Goal: Information Seeking & Learning: Learn about a topic

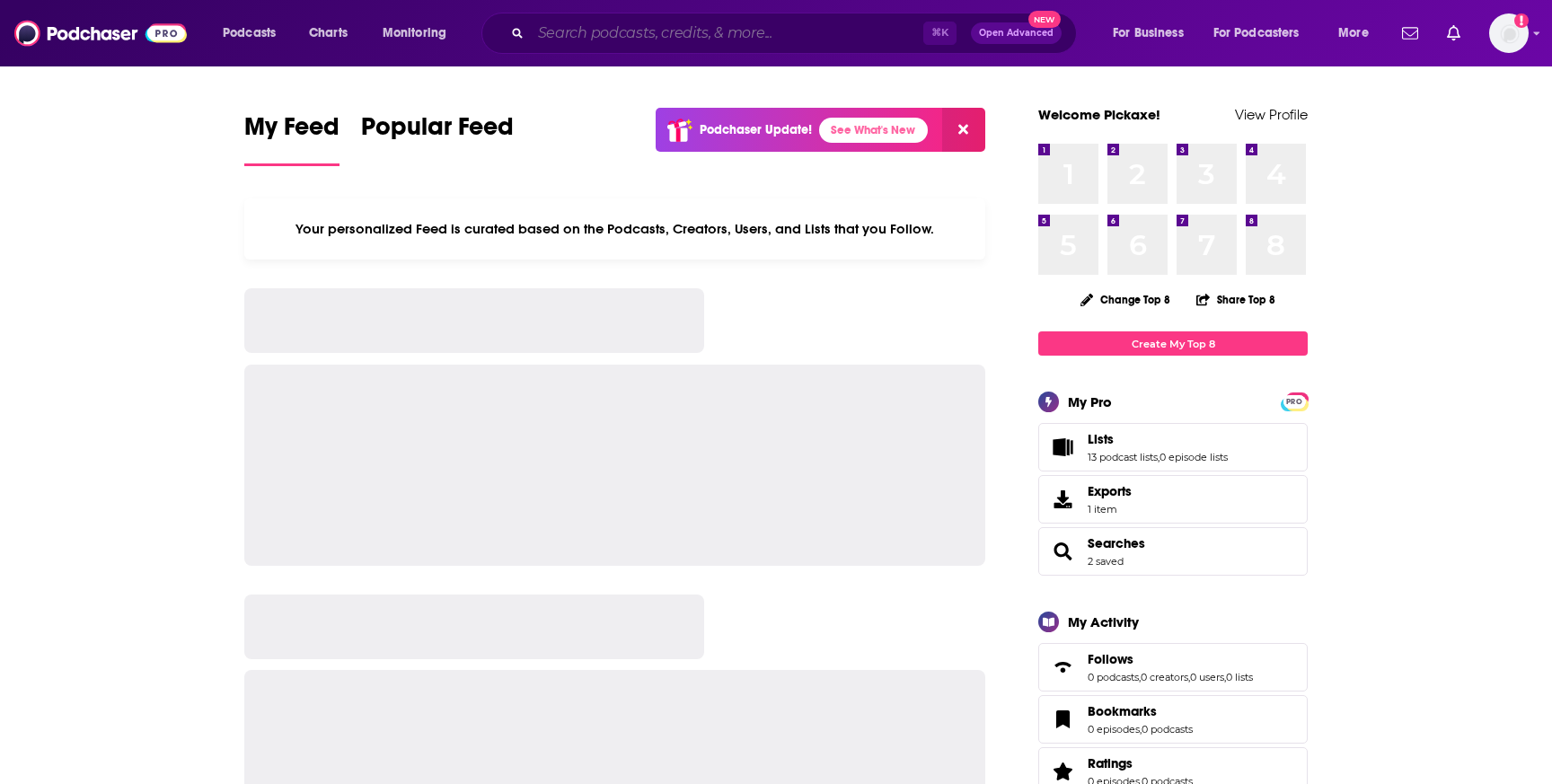
click at [657, 36] on input "Search podcasts, credits, & more..." at bounding box center [726, 33] width 392 height 28
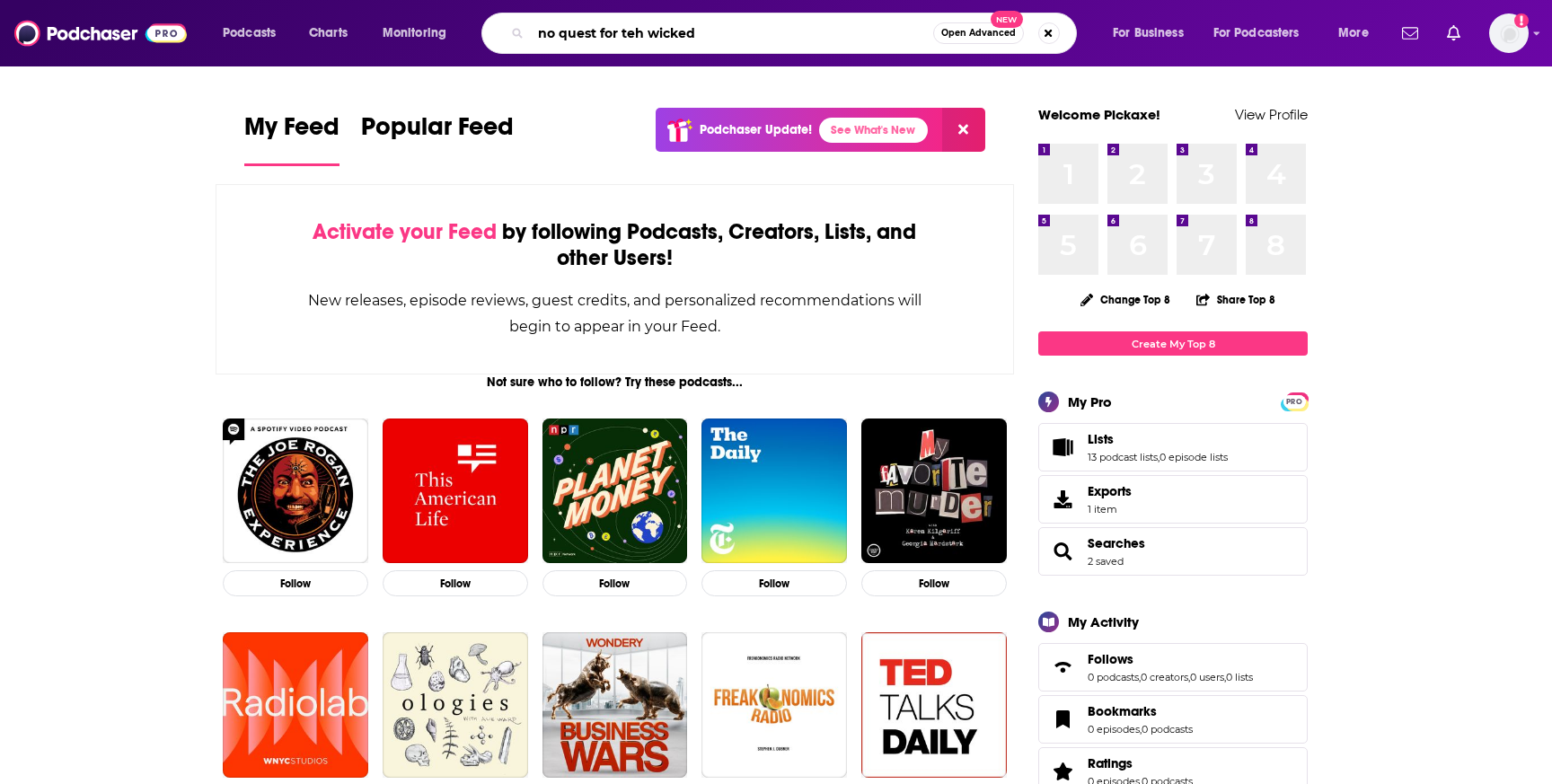
click at [633, 37] on input "no quest for teh wicked" at bounding box center [731, 33] width 402 height 28
type input "no quest for the wicked"
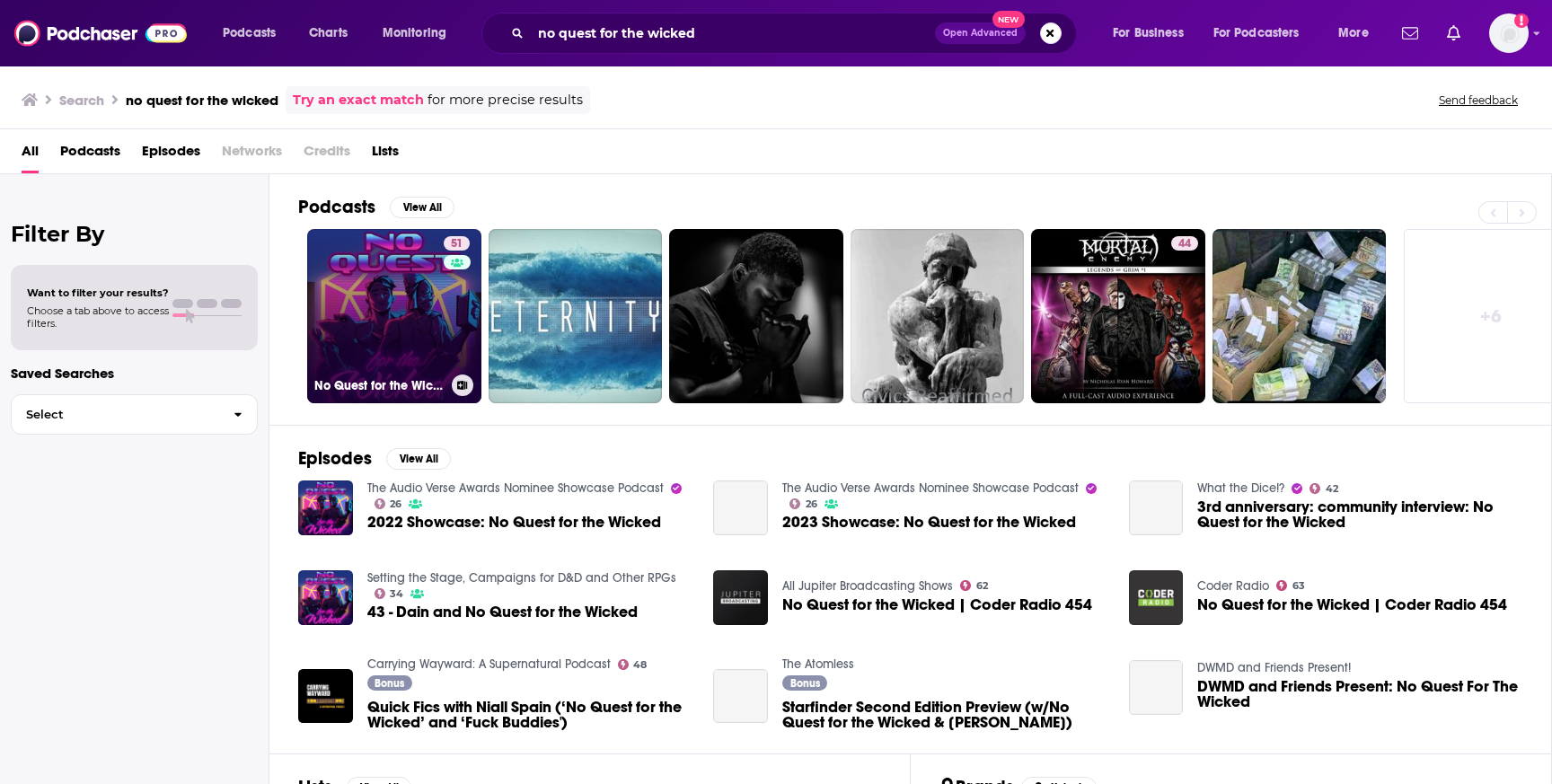
click at [387, 327] on link "51 No Quest for the Wicked" at bounding box center [393, 316] width 175 height 175
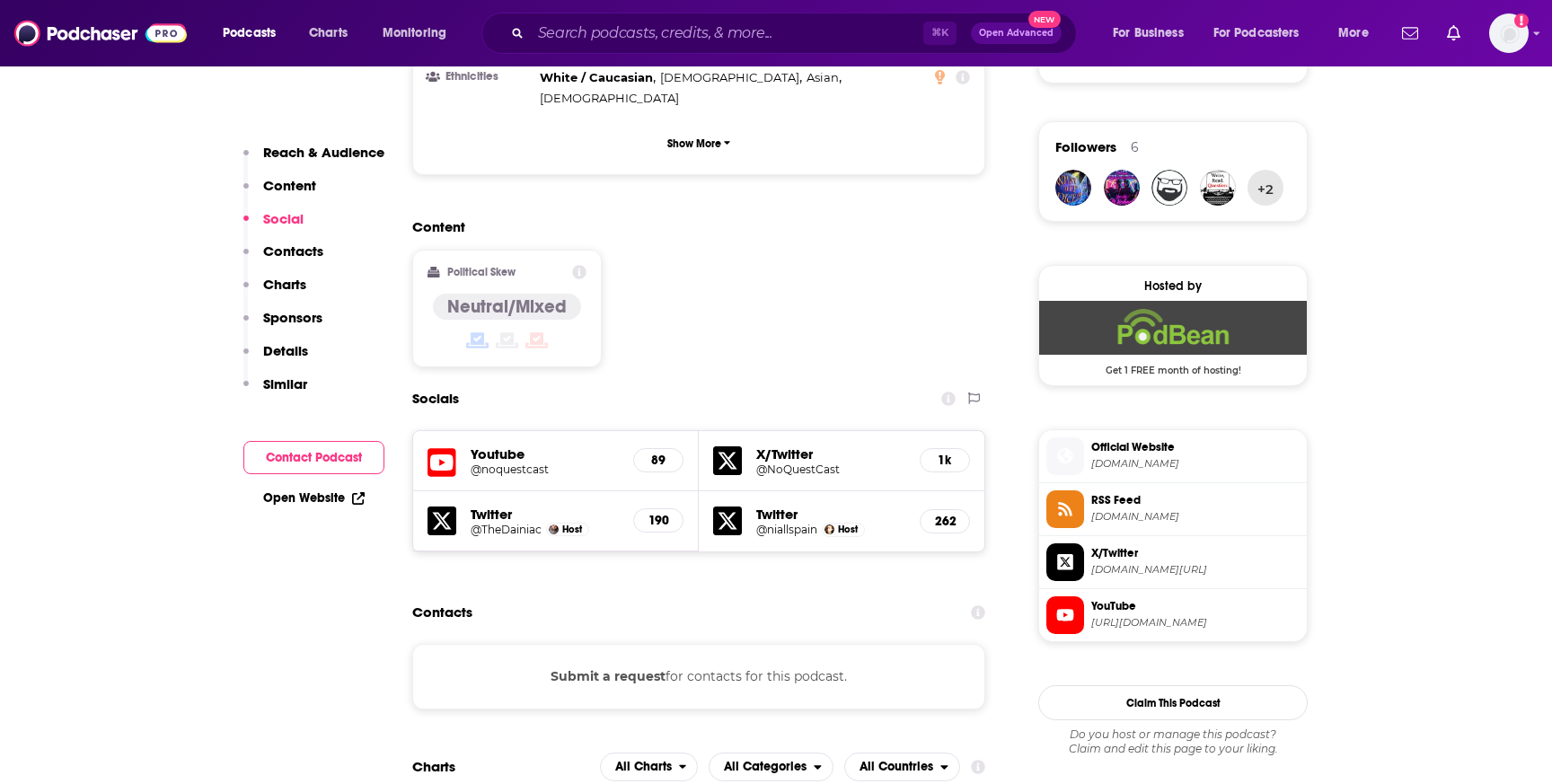
scroll to position [1254, 0]
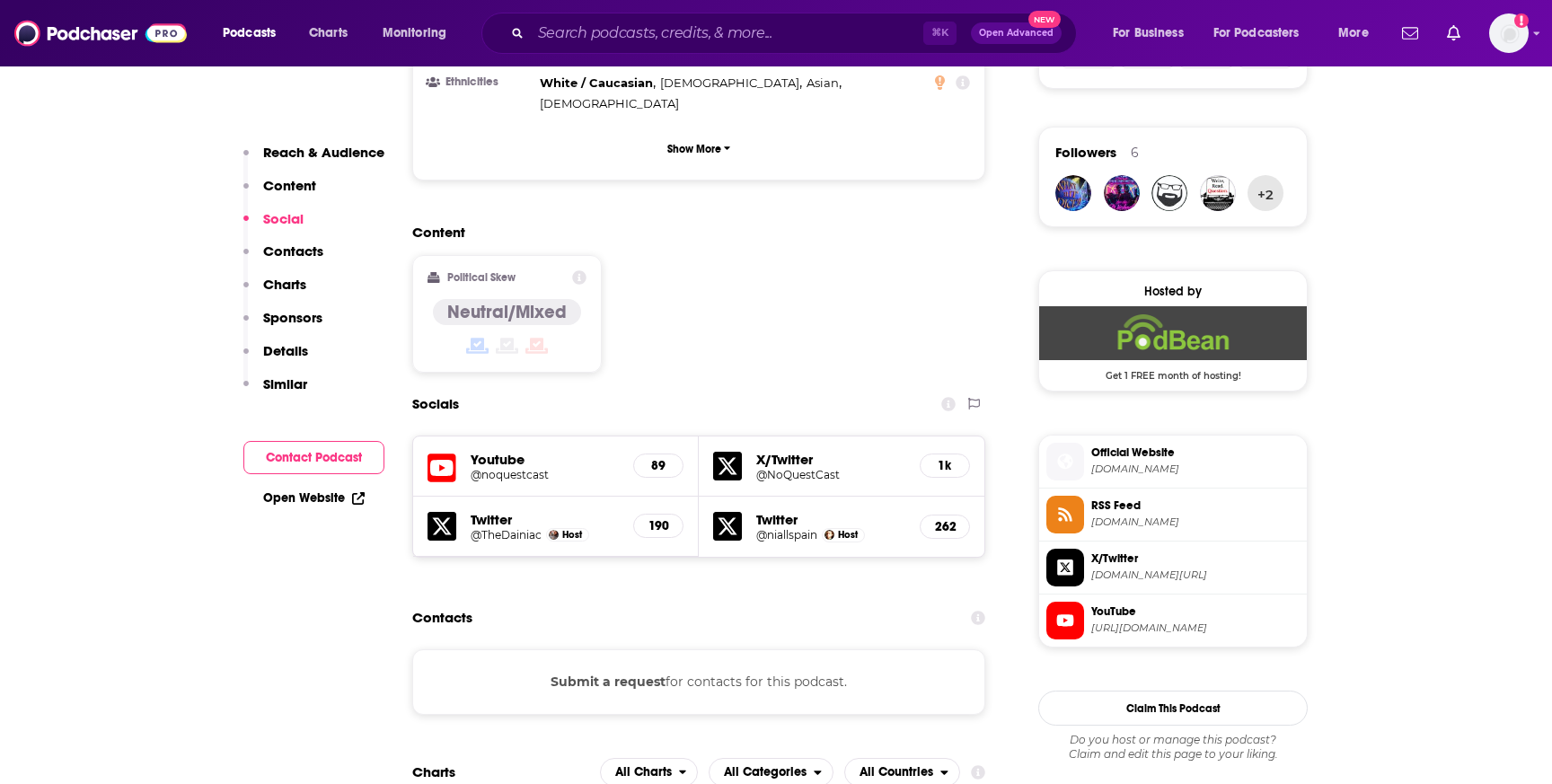
click at [1153, 512] on span "RSS Feed" at bounding box center [1194, 505] width 209 height 16
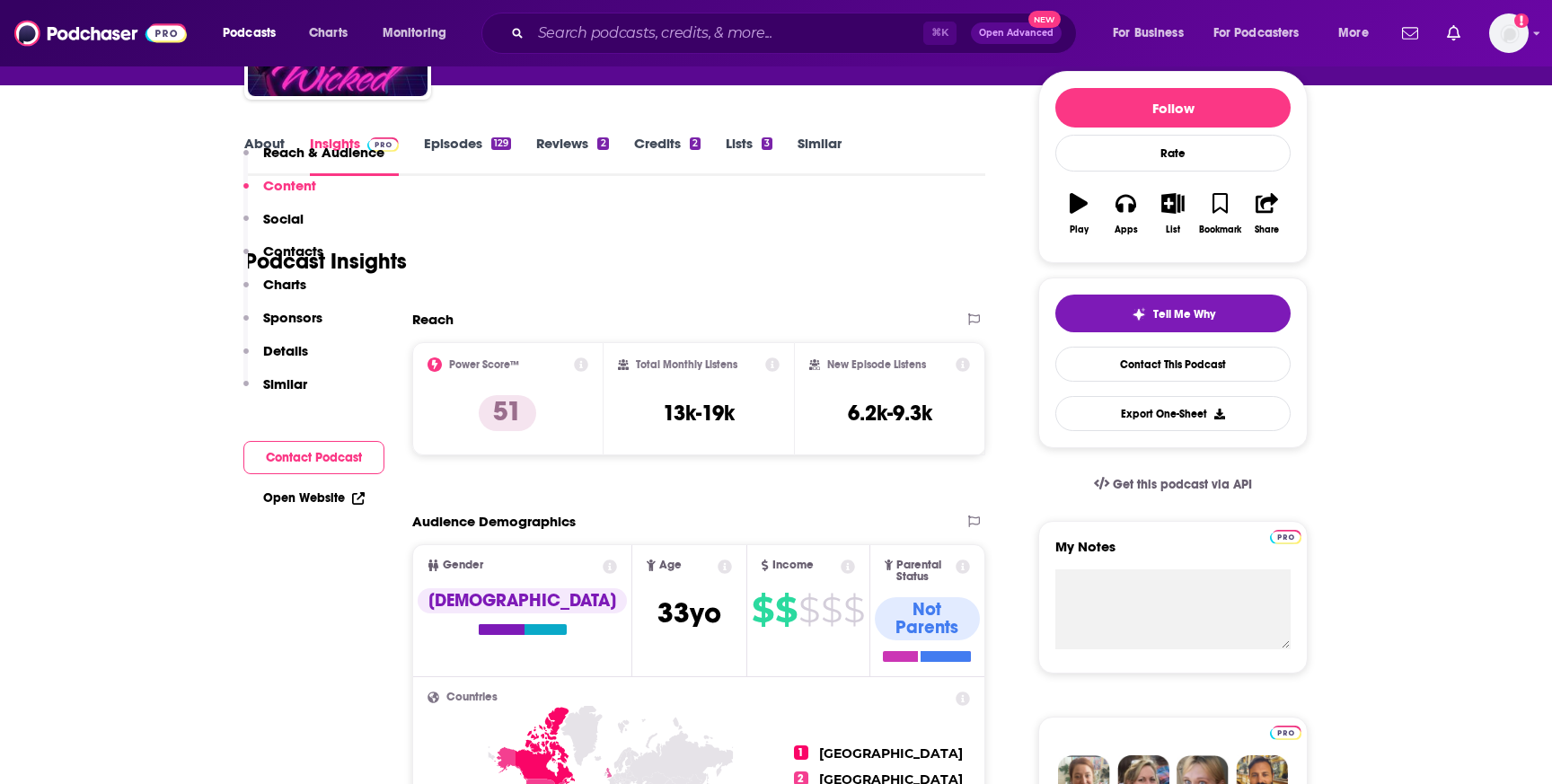
scroll to position [0, 0]
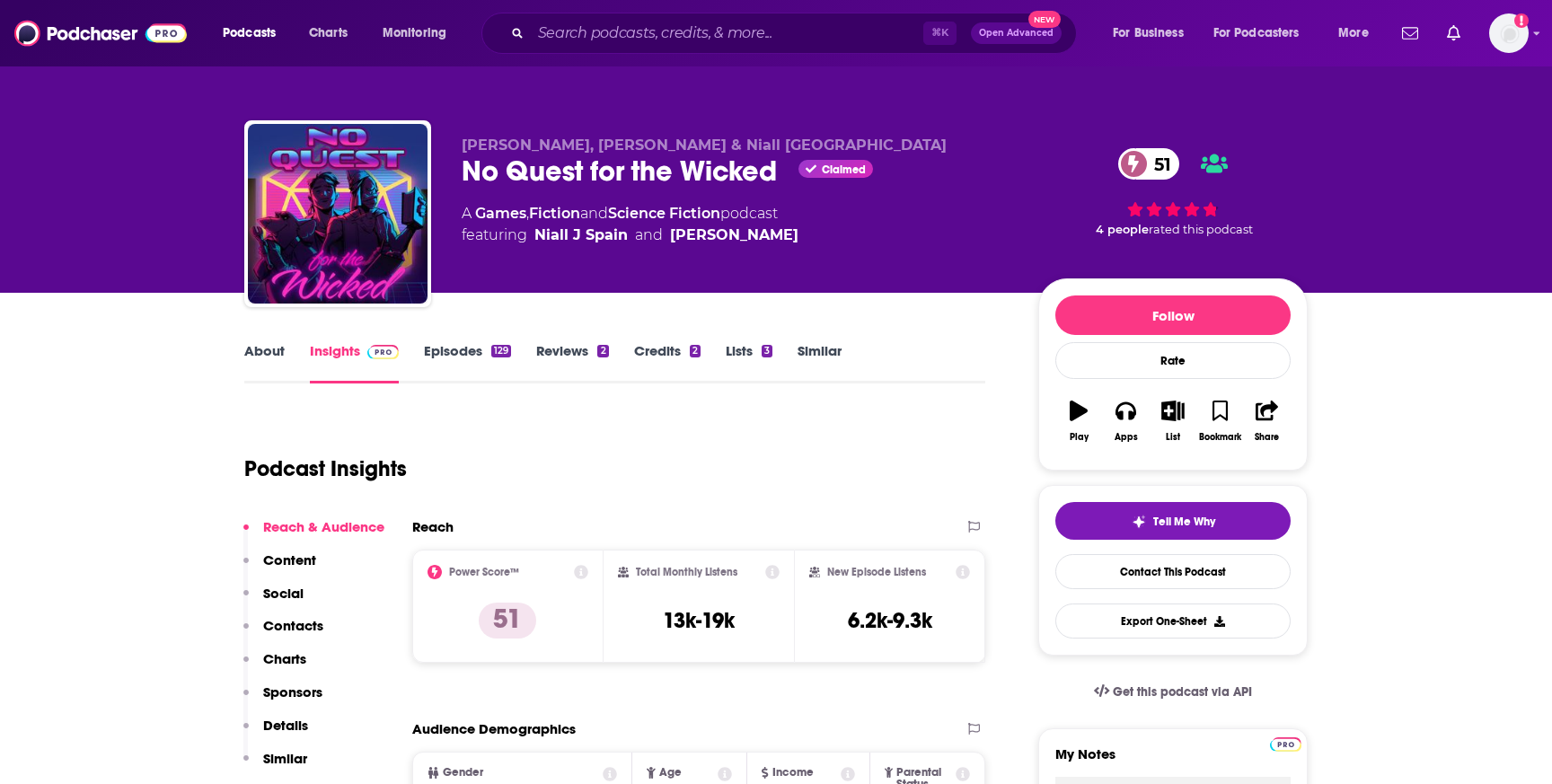
click at [467, 358] on link "Episodes 129" at bounding box center [467, 363] width 87 height 42
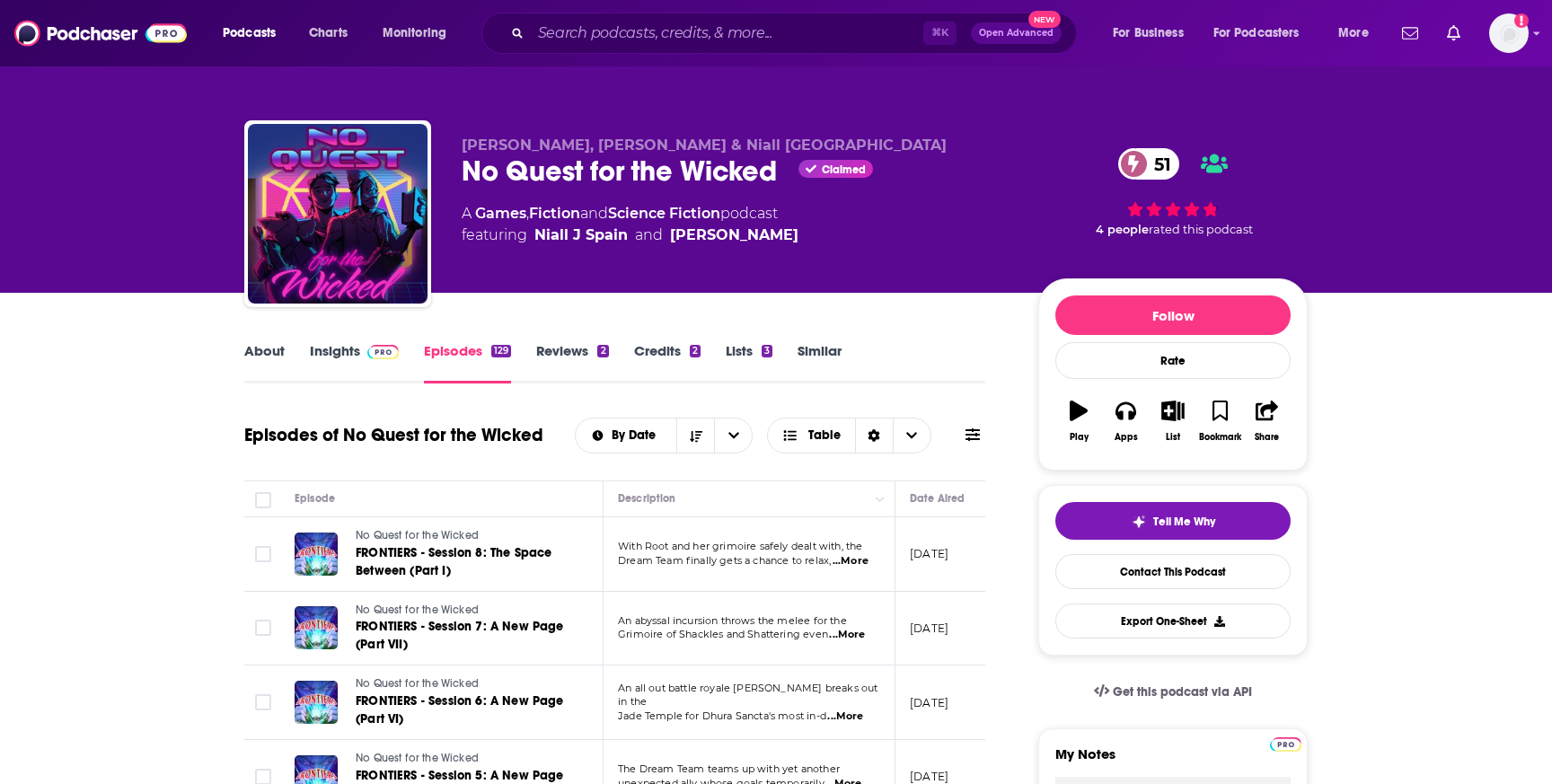
click at [276, 360] on link "About" at bounding box center [264, 363] width 41 height 42
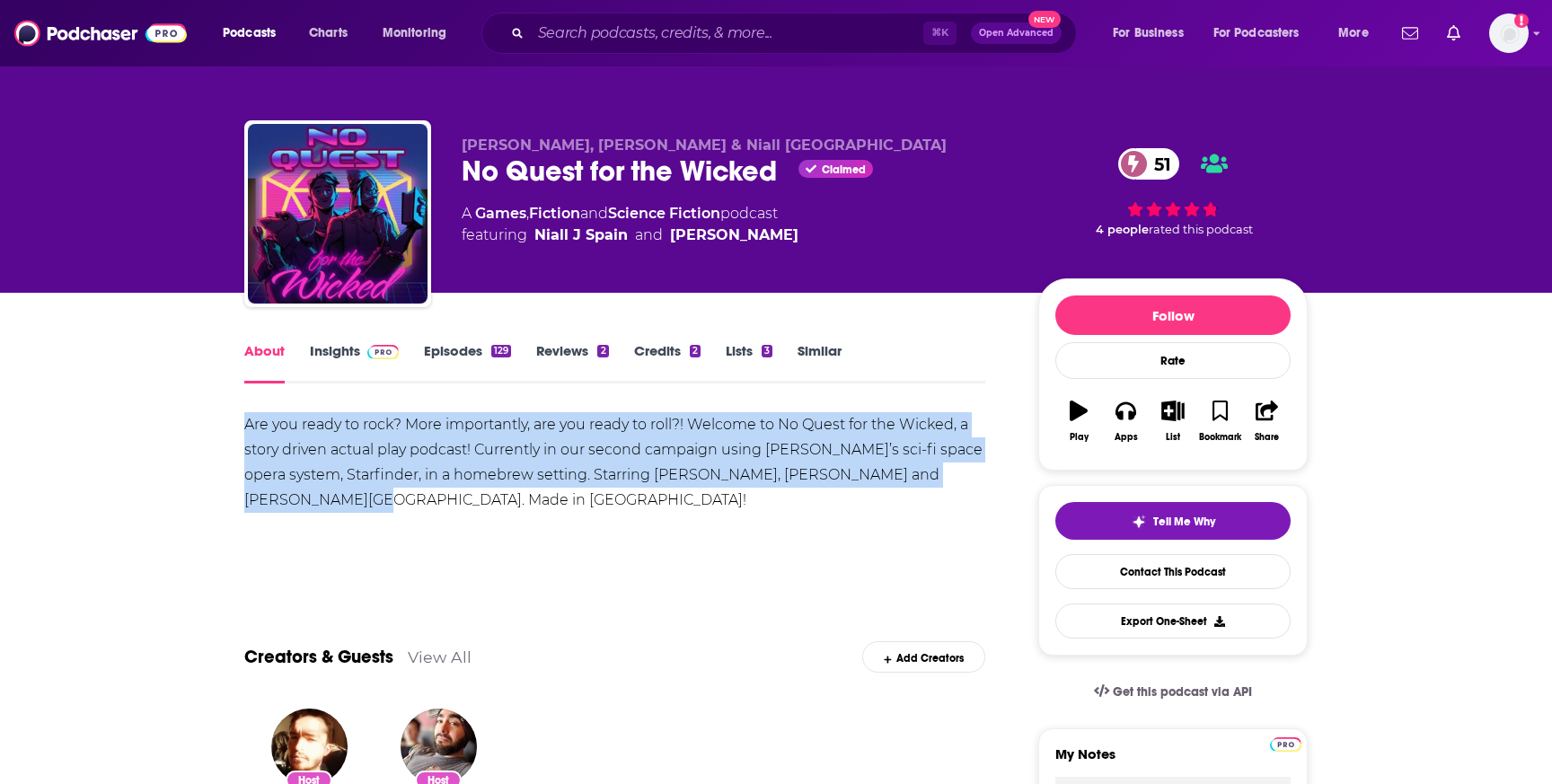
drag, startPoint x: 357, startPoint y: 496, endPoint x: 229, endPoint y: 427, distance: 145.4
copy div "Are you ready to rock? More importantly, are you ready to roll?! Welcome to No …"
